Goal: Task Accomplishment & Management: Manage account settings

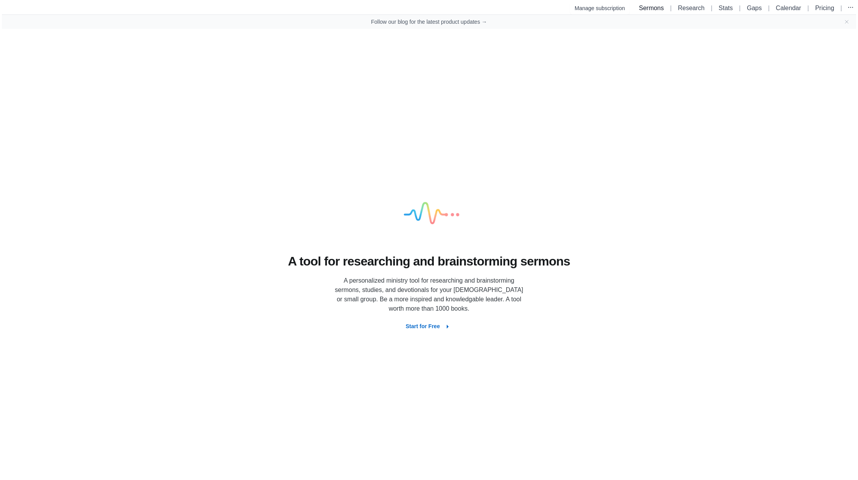
click at [649, 9] on link "Sermons" at bounding box center [651, 8] width 25 height 7
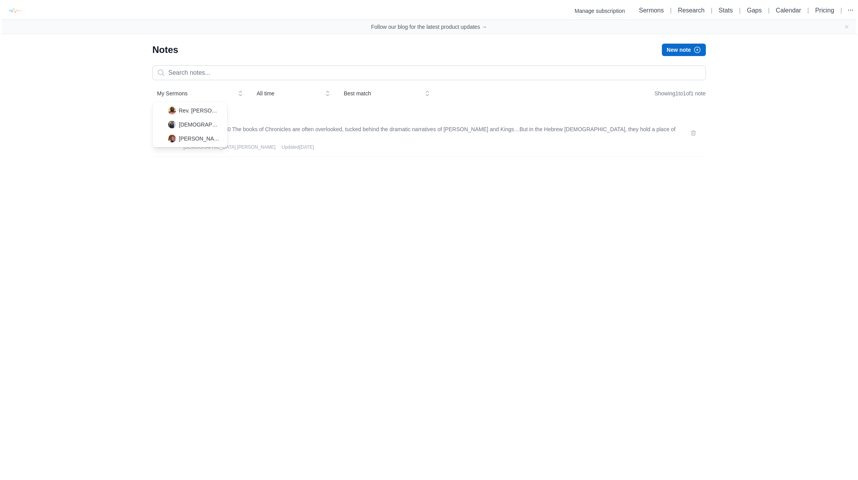
click at [179, 98] on button "My Sermons" at bounding box center [199, 93] width 95 height 14
click at [205, 142] on div "[PERSON_NAME]" at bounding box center [189, 138] width 75 height 14
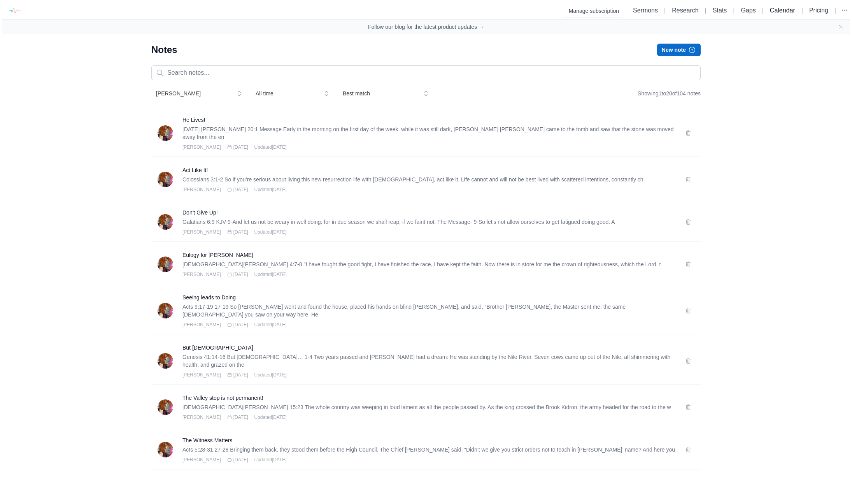
click at [775, 7] on link "Calendar" at bounding box center [782, 10] width 25 height 7
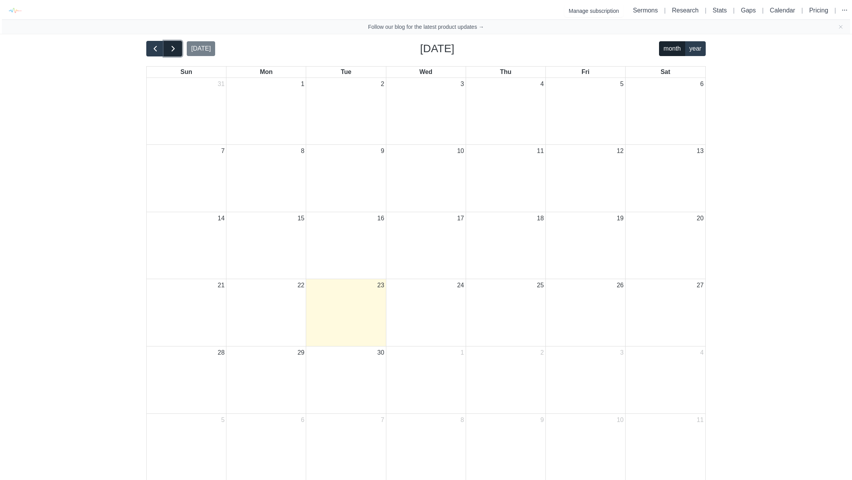
click at [167, 49] on button "button" at bounding box center [173, 49] width 18 height 16
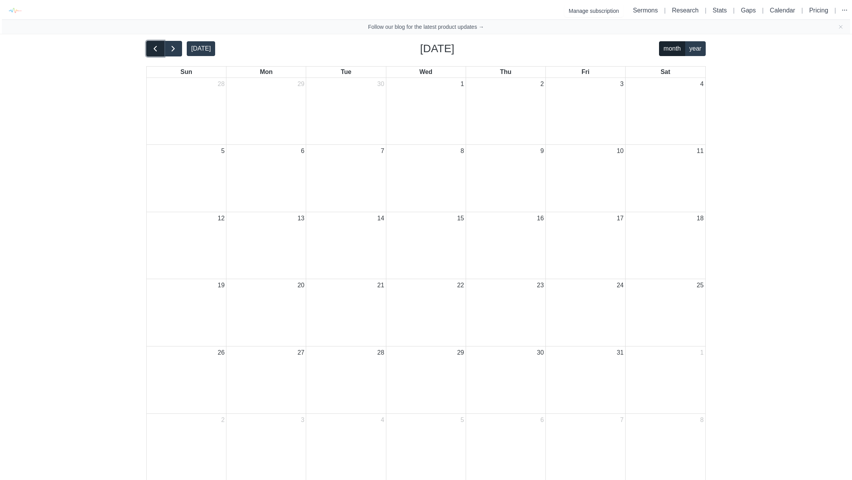
click at [155, 48] on span "button" at bounding box center [155, 48] width 9 height 9
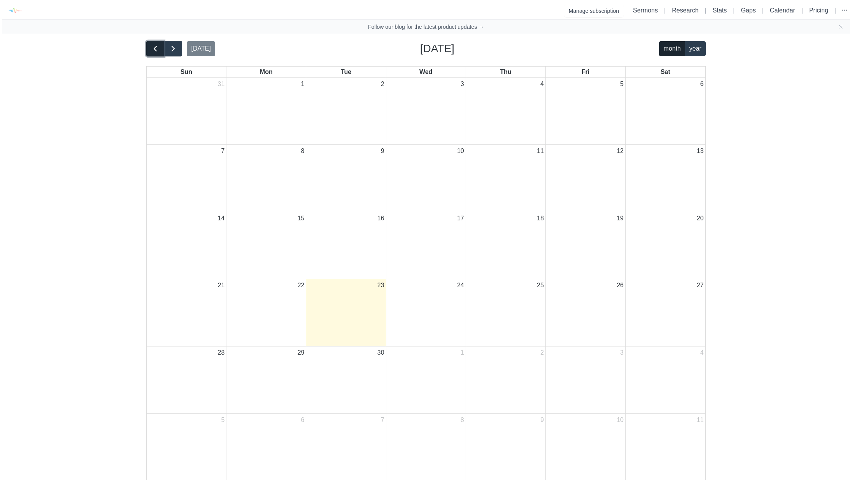
click at [155, 48] on span "button" at bounding box center [155, 48] width 9 height 9
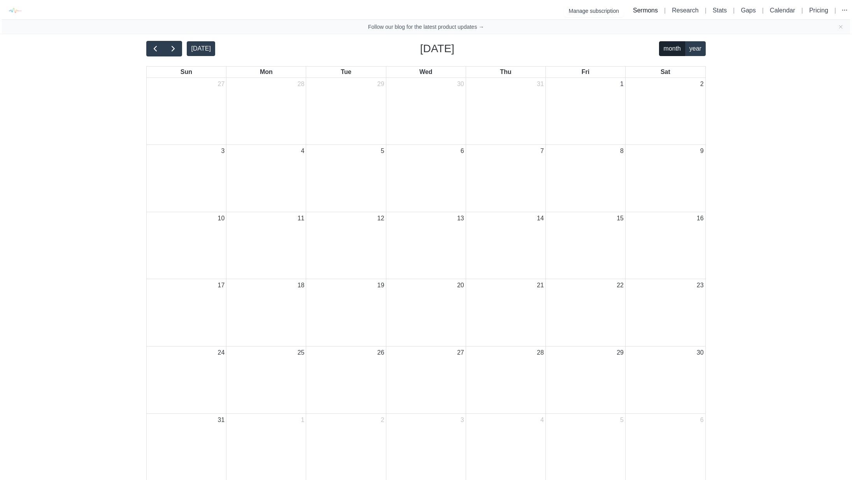
click at [636, 10] on link "Sermons" at bounding box center [645, 10] width 25 height 7
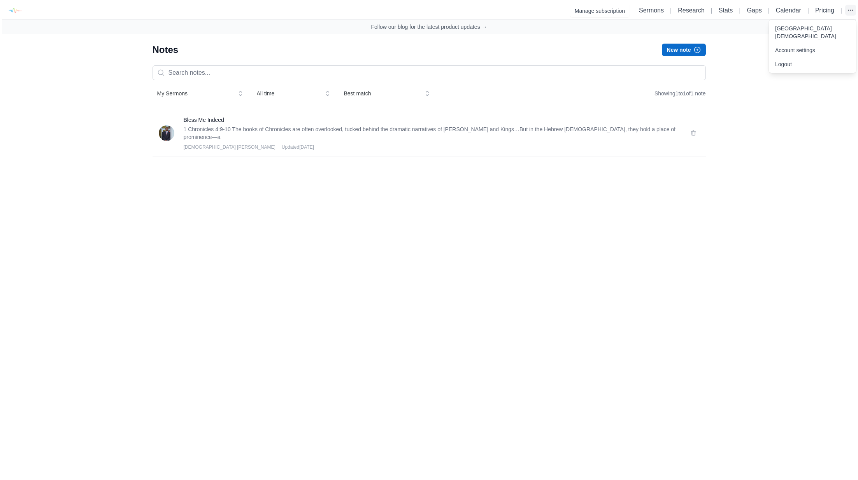
click at [852, 11] on icon "button" at bounding box center [851, 10] width 8 height 8
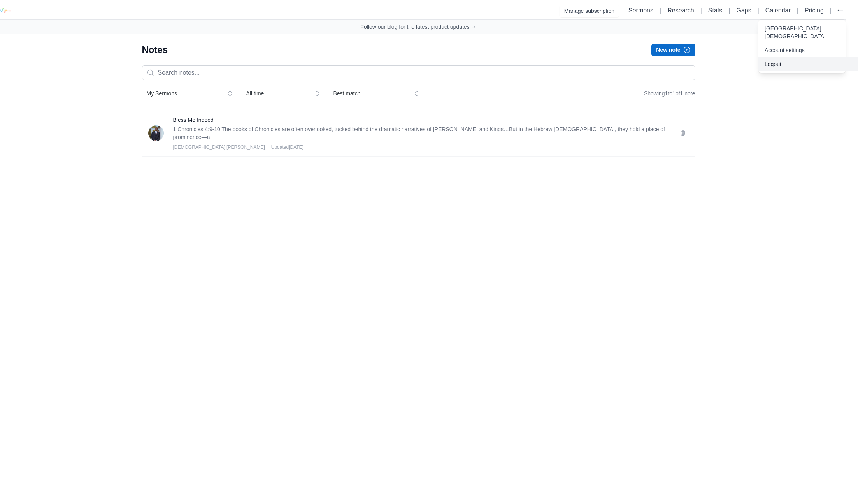
click at [790, 63] on button "Logout" at bounding box center [808, 64] width 100 height 14
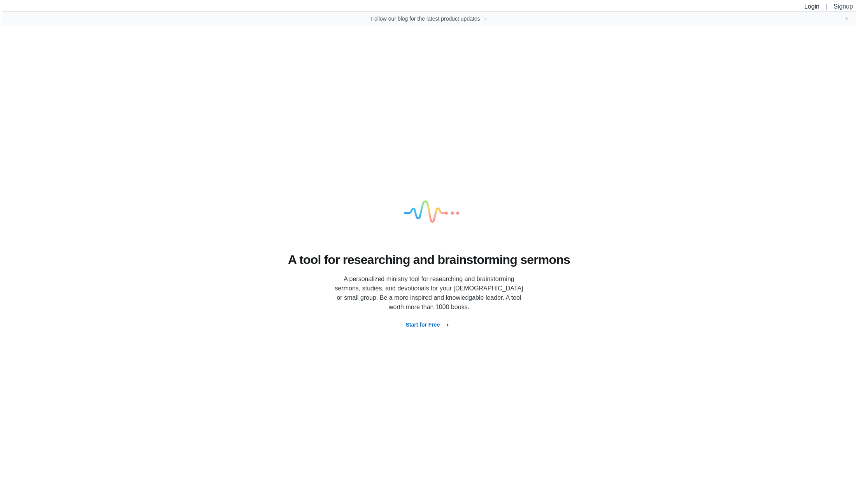
click at [810, 9] on link "Login" at bounding box center [811, 6] width 15 height 7
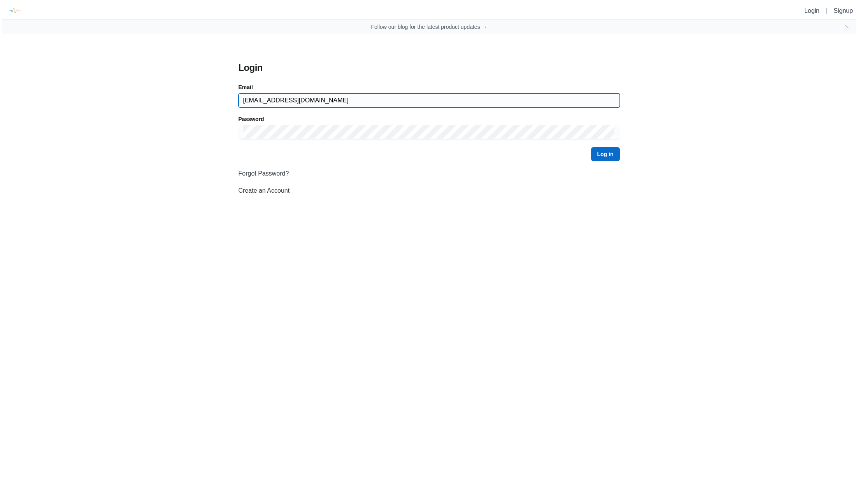
click at [308, 102] on input "smzbcworships@gmail.com" at bounding box center [429, 100] width 372 height 14
drag, startPoint x: 359, startPoint y: 97, endPoint x: 354, endPoint y: 101, distance: 7.2
click at [359, 97] on input "smzbcworships@gmail.com" at bounding box center [429, 100] width 372 height 14
drag, startPoint x: 354, startPoint y: 101, endPoint x: 178, endPoint y: 90, distance: 175.8
click at [178, 90] on div "Login Email smzbcworships@gmail.com Password Log in Forgot Password? Create an …" at bounding box center [429, 114] width 572 height 161
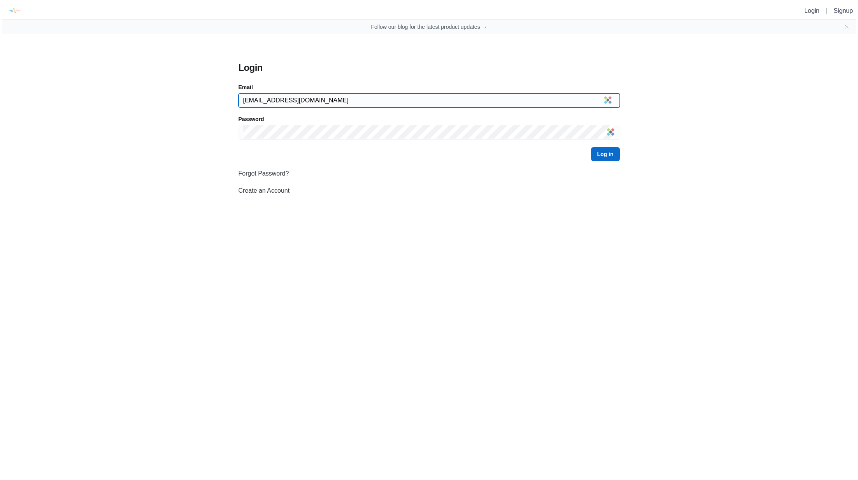
type input "pastor@smzbc.org"
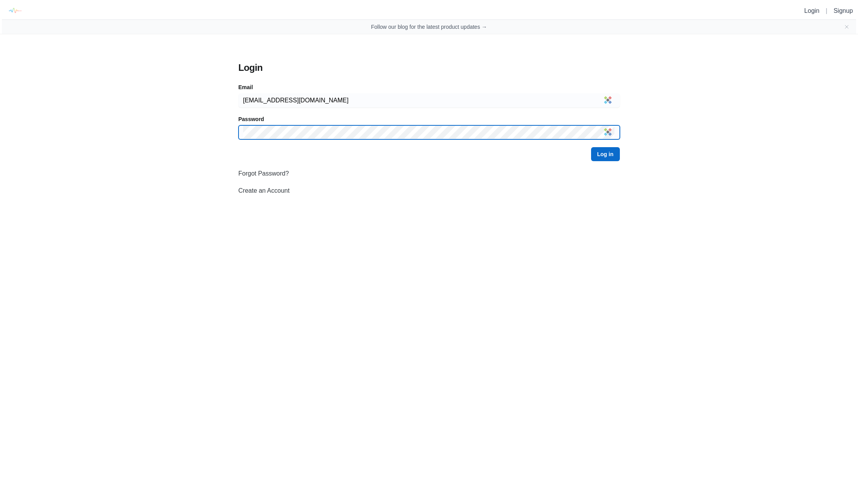
click at [591, 147] on button "Log in" at bounding box center [605, 154] width 29 height 14
